Goal: Check status: Check status

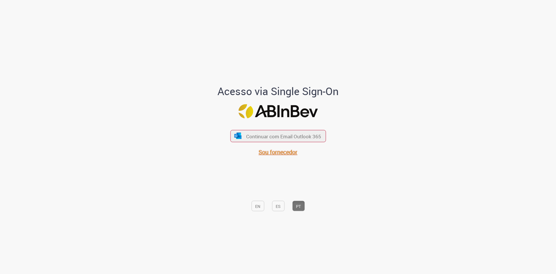
click at [284, 151] on font "Sou fornecedor" at bounding box center [277, 152] width 39 height 8
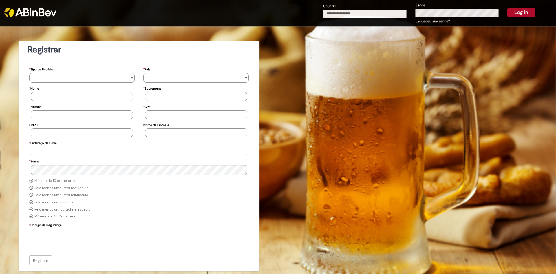
type input "**********"
click at [513, 10] on button "Log in" at bounding box center [521, 12] width 28 height 8
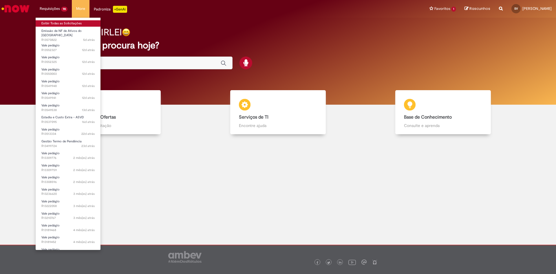
click at [55, 23] on link "Exibir Todas as Solicitações" at bounding box center [68, 23] width 65 height 6
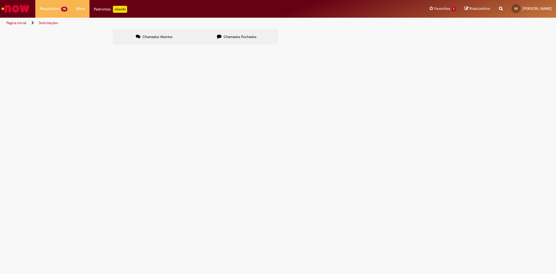
click at [229, 34] on span "Chamados Fechados" at bounding box center [239, 36] width 33 height 5
click at [0, 0] on input "Pesquisar" at bounding box center [0, 0] width 0 height 0
type input "*********"
click at [0, 0] on button "Pesquisar" at bounding box center [0, 0] width 0 height 0
click at [0, 0] on span "Pesquisar" at bounding box center [0, 0] width 0 height 0
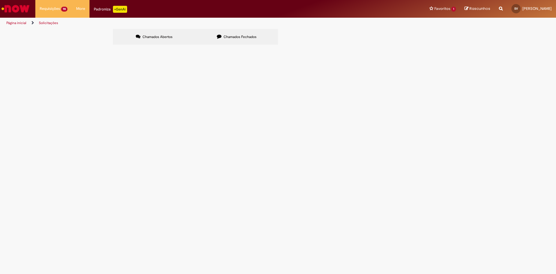
click at [0, 0] on span "Pesquisar" at bounding box center [0, 0] width 0 height 0
click at [0, 0] on input "*********" at bounding box center [0, 0] width 0 height 0
click at [277, 137] on main "Solicitações Chamados Abertos Chamados Fechados Itens solicitados Exportar como…" at bounding box center [278, 151] width 556 height 245
click at [183, 42] on label "Chamados Abertos" at bounding box center [154, 37] width 82 height 16
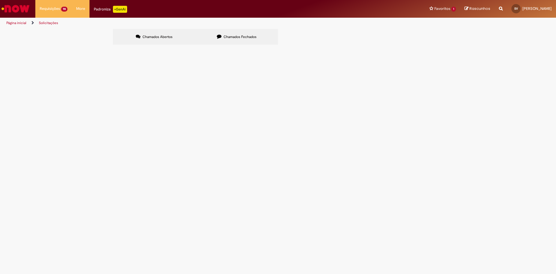
click at [231, 38] on span "Chamados Fechados" at bounding box center [239, 36] width 33 height 5
click at [0, 0] on button "Pesquisar" at bounding box center [0, 0] width 0 height 0
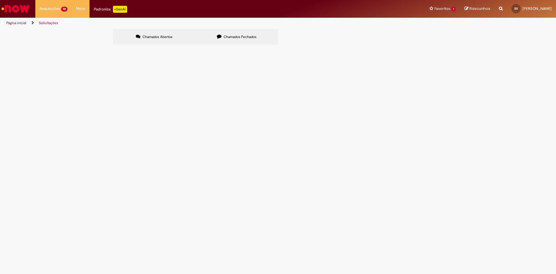
click at [0, 0] on button "Pesquisar" at bounding box center [0, 0] width 0 height 0
click at [0, 0] on input "*********" at bounding box center [0, 0] width 0 height 0
drag, startPoint x: 370, startPoint y: 60, endPoint x: 349, endPoint y: 61, distance: 21.1
click at [0, 0] on input "*********" at bounding box center [0, 0] width 0 height 0
click at [0, 0] on button at bounding box center [0, 0] width 0 height 0
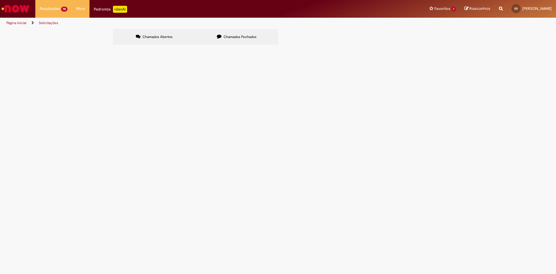
click at [0, 0] on button at bounding box center [0, 0] width 0 height 0
click at [0, 0] on button "Pesquisar" at bounding box center [0, 0] width 0 height 0
click at [152, 41] on label "Chamados Abertos" at bounding box center [154, 37] width 82 height 16
click at [241, 35] on span "Chamados Fechados" at bounding box center [239, 36] width 33 height 5
click at [0, 0] on span "R13418717" at bounding box center [0, 0] width 0 height 0
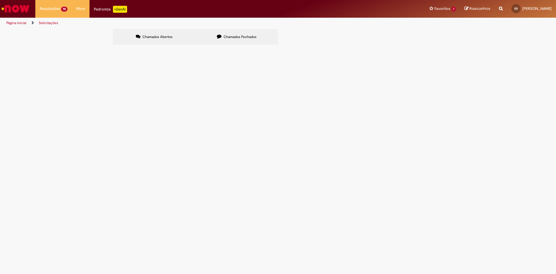
click at [0, 0] on span "R13418717" at bounding box center [0, 0] width 0 height 0
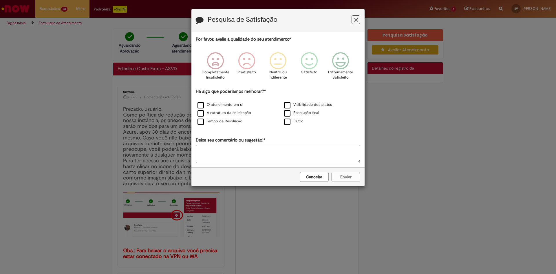
click at [319, 177] on button "Cancelar" at bounding box center [314, 177] width 29 height 10
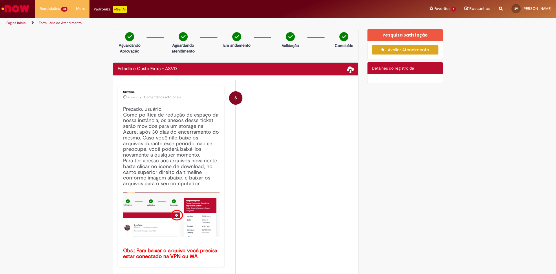
click at [415, 69] on div "Detalhes do tíquete Detalhes do registro de" at bounding box center [405, 68] width 76 height 12
click at [393, 69] on span "Detalhes do registro de" at bounding box center [393, 67] width 42 height 5
click at [349, 68] on span at bounding box center [350, 69] width 7 height 7
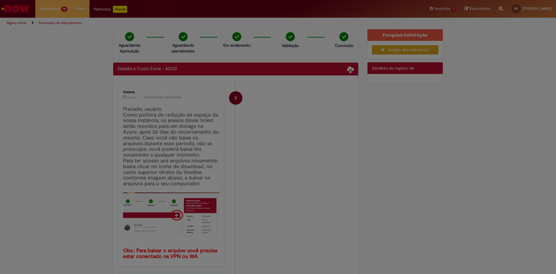
click at [393, 121] on div at bounding box center [278, 137] width 556 height 274
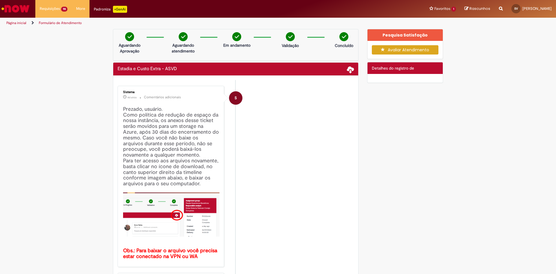
click at [395, 66] on span "Detalhes do registro de" at bounding box center [393, 67] width 42 height 5
click at [393, 70] on span "Detalhes do registro de" at bounding box center [393, 67] width 42 height 5
click at [19, 25] on link "Página inicial" at bounding box center [16, 23] width 20 height 5
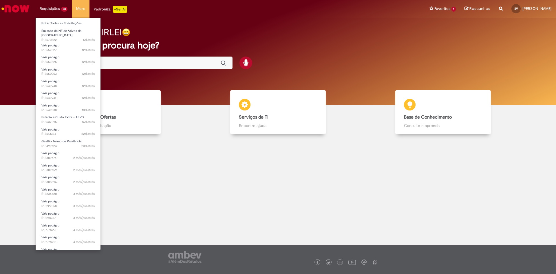
click at [61, 9] on li "Requisições 98 Exibir Todas as Solicitações Emissão de NF de Ativos do ASVD 5d …" at bounding box center [53, 8] width 36 height 17
click at [69, 23] on link "Exibir Todas as Solicitações" at bounding box center [68, 23] width 65 height 6
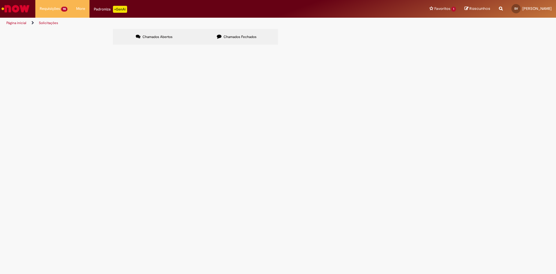
click at [244, 40] on label "Chamados Fechados" at bounding box center [236, 37] width 82 height 16
click at [0, 0] on input "Pesquisar" at bounding box center [0, 0] width 0 height 0
type input "**********"
click at [0, 0] on span "Pesquisar" at bounding box center [0, 0] width 0 height 0
click at [0, 0] on input "Pesquisar" at bounding box center [0, 0] width 0 height 0
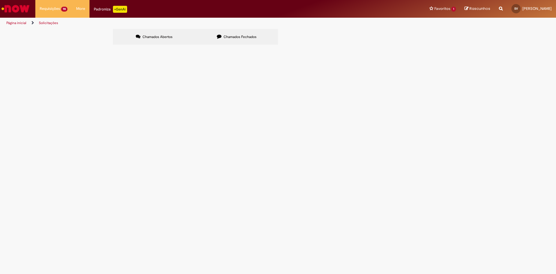
type input "**********"
click at [0, 0] on span "Pesquisar" at bounding box center [0, 0] width 0 height 0
click at [0, 0] on input "Pesquisar" at bounding box center [0, 0] width 0 height 0
type input "*********"
click at [0, 0] on button "Pesquisar" at bounding box center [0, 0] width 0 height 0
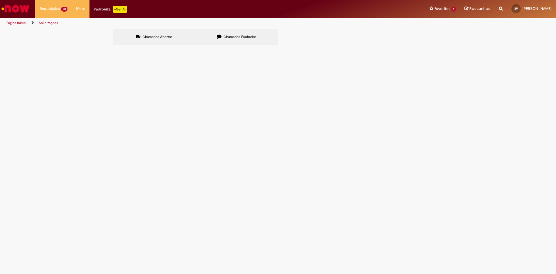
click at [0, 0] on button "Pesquisar" at bounding box center [0, 0] width 0 height 0
click at [0, 0] on button at bounding box center [0, 0] width 0 height 0
click at [0, 0] on input "Pesquisar" at bounding box center [0, 0] width 0 height 0
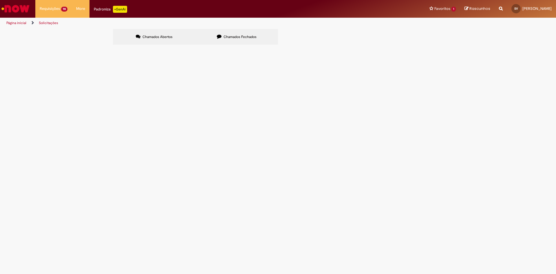
type input "********"
click at [0, 0] on span "Pesquisar" at bounding box center [0, 0] width 0 height 0
click at [0, 0] on button at bounding box center [0, 0] width 0 height 0
click at [0, 0] on input "Pesquisar" at bounding box center [0, 0] width 0 height 0
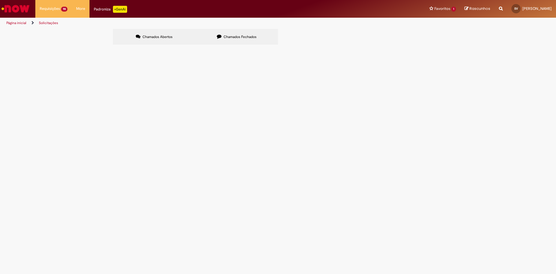
type input "**********"
click at [0, 0] on span "Pesquisar" at bounding box center [0, 0] width 0 height 0
click at [74, 11] on li "More Solicitar Compra" at bounding box center [81, 8] width 18 height 17
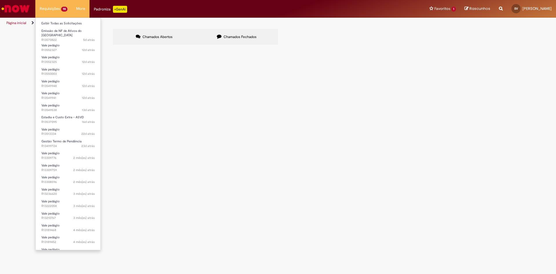
click at [43, 27] on li "Emissão de NF de Ativos do ASVD 5d atrás 5 dias atrás R13570822" at bounding box center [68, 34] width 65 height 14
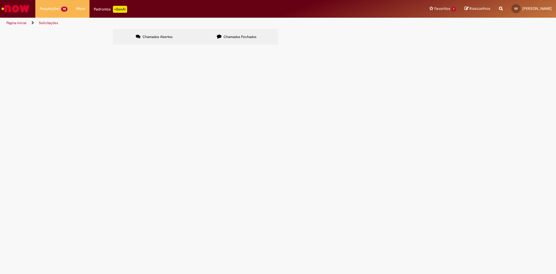
drag, startPoint x: 58, startPoint y: 21, endPoint x: 167, endPoint y: 43, distance: 111.9
click at [0, 0] on link "Exibir Todas as Solicitações" at bounding box center [0, 0] width 0 height 0
click at [0, 0] on input "Pesquisar" at bounding box center [0, 0] width 0 height 0
click at [148, 31] on label "Chamados Abertos" at bounding box center [154, 37] width 82 height 16
click at [0, 0] on input "Pesquisar" at bounding box center [0, 0] width 0 height 0
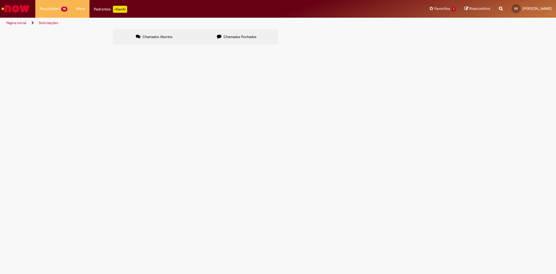
type input "*"
type input "*********"
click at [237, 30] on label "Chamados Fechados" at bounding box center [236, 37] width 82 height 16
click at [0, 0] on input "Pesquisar" at bounding box center [0, 0] width 0 height 0
click at [0, 0] on button "Pesquisar" at bounding box center [0, 0] width 0 height 0
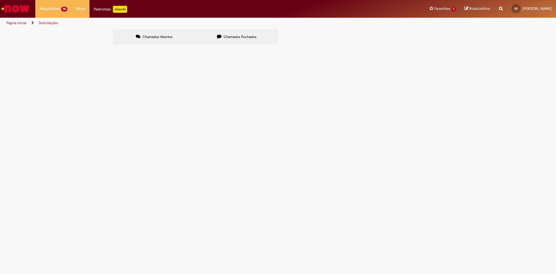
click at [0, 0] on input "Pesquisar" at bounding box center [0, 0] width 0 height 0
type input "*********"
click at [0, 0] on section "Itens solicitados Exportar como PDF Exportar como Excel Exportar como CSV Solic…" at bounding box center [0, 0] width 0 height 0
drag, startPoint x: 406, startPoint y: 66, endPoint x: 407, endPoint y: 59, distance: 7.0
click at [0, 0] on button at bounding box center [0, 0] width 0 height 0
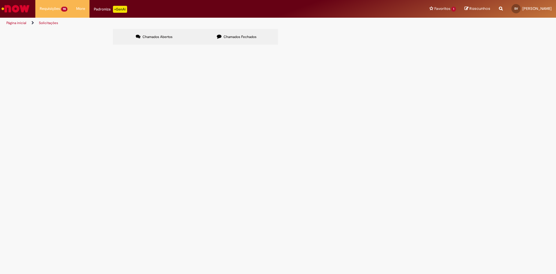
click at [0, 0] on button at bounding box center [0, 0] width 0 height 0
click at [0, 0] on button "Pesquisar" at bounding box center [0, 0] width 0 height 0
